Goal: Task Accomplishment & Management: Use online tool/utility

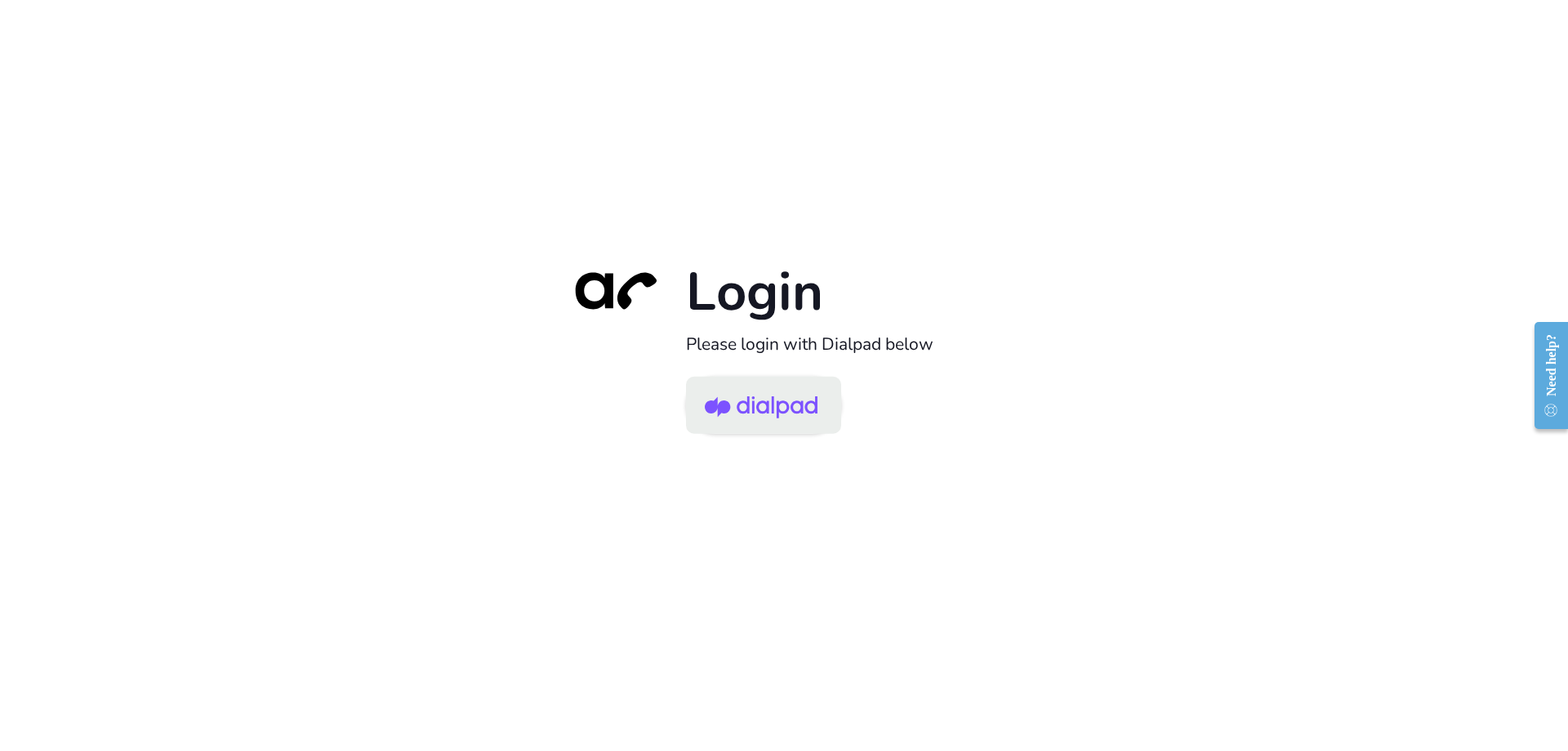
click at [761, 413] on img at bounding box center [761, 406] width 113 height 53
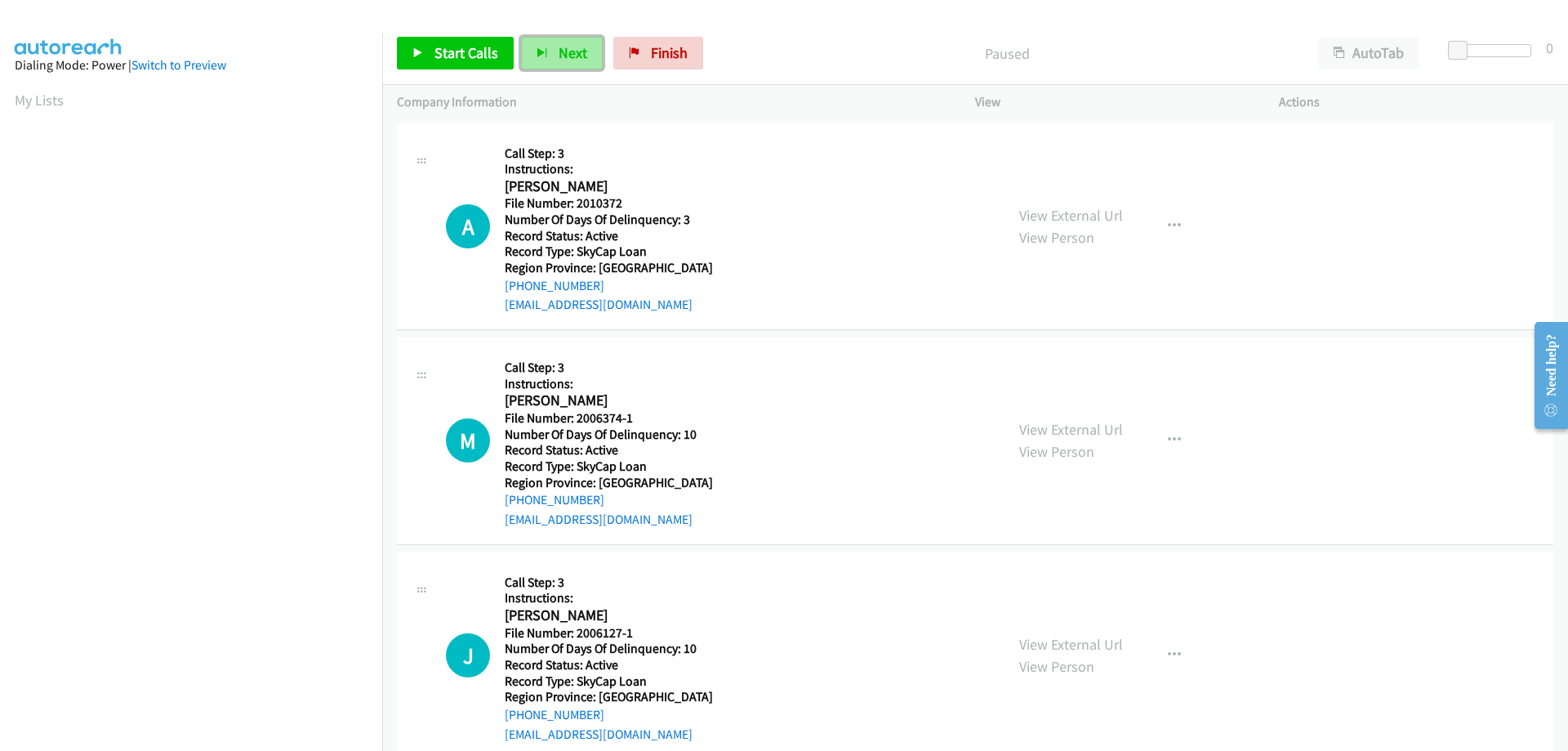
click at [543, 50] on icon "button" at bounding box center [542, 53] width 12 height 12
click at [665, 48] on span "Finish" at bounding box center [668, 52] width 36 height 19
click at [644, 51] on link "Finish" at bounding box center [658, 52] width 90 height 33
